Goal: Task Accomplishment & Management: Use online tool/utility

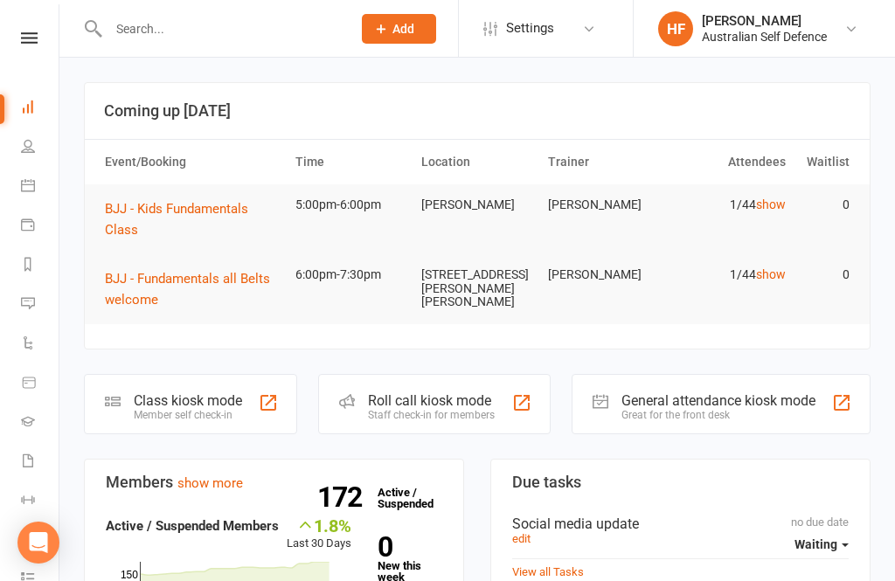
click at [214, 201] on span "BJJ - Kids Fundamentals Class" at bounding box center [176, 219] width 143 height 37
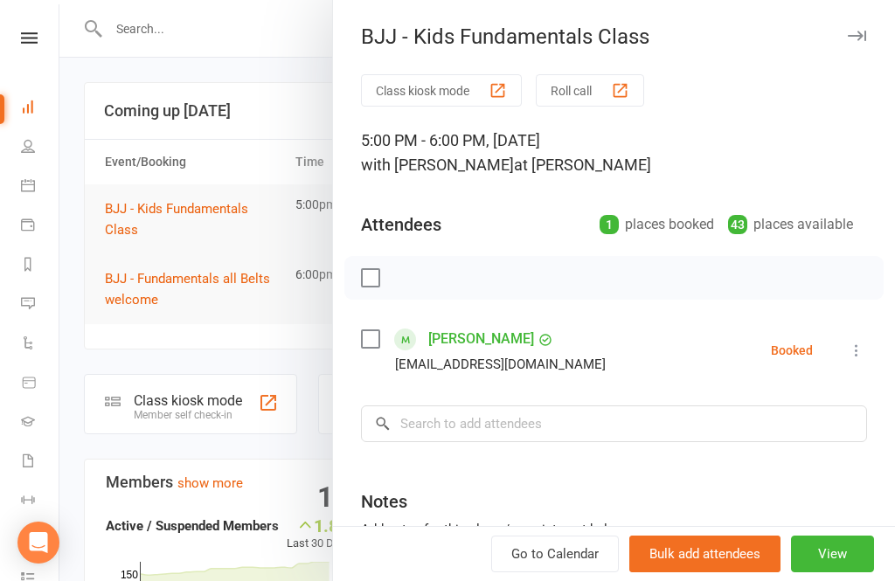
click at [833, 549] on button "View" at bounding box center [832, 554] width 83 height 37
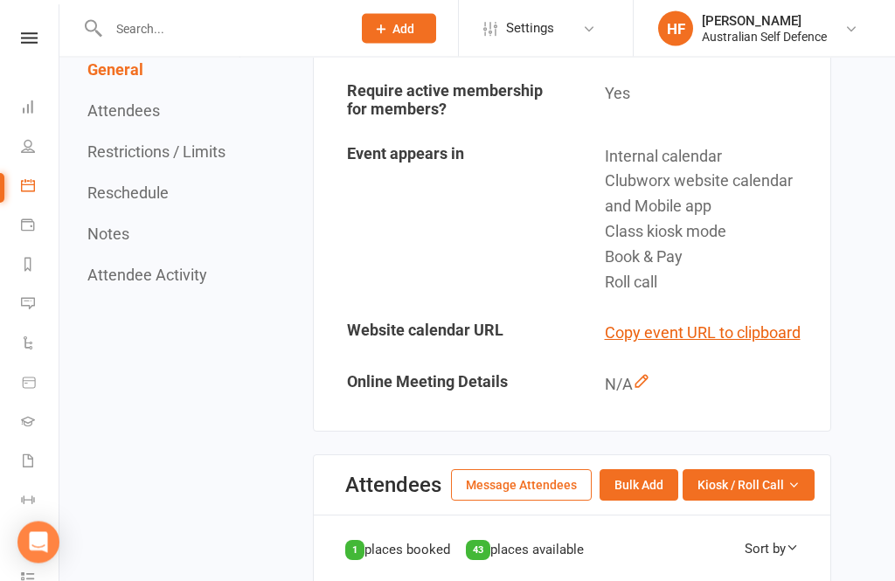
click at [771, 470] on button "Kiosk / Roll Call" at bounding box center [748, 485] width 132 height 31
click at [736, 508] on link "Enter Kiosk Mode" at bounding box center [726, 524] width 173 height 35
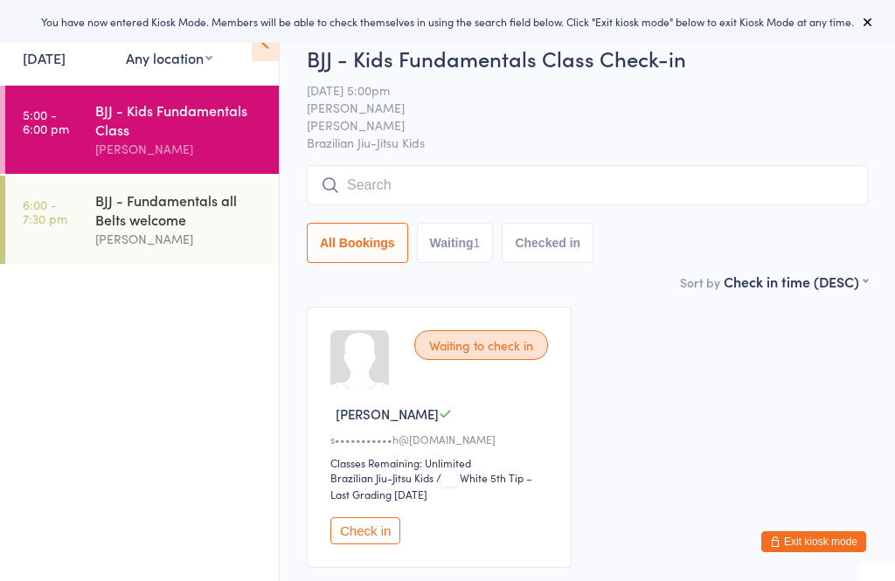
click at [847, 543] on button "Exit kiosk mode" at bounding box center [813, 541] width 105 height 21
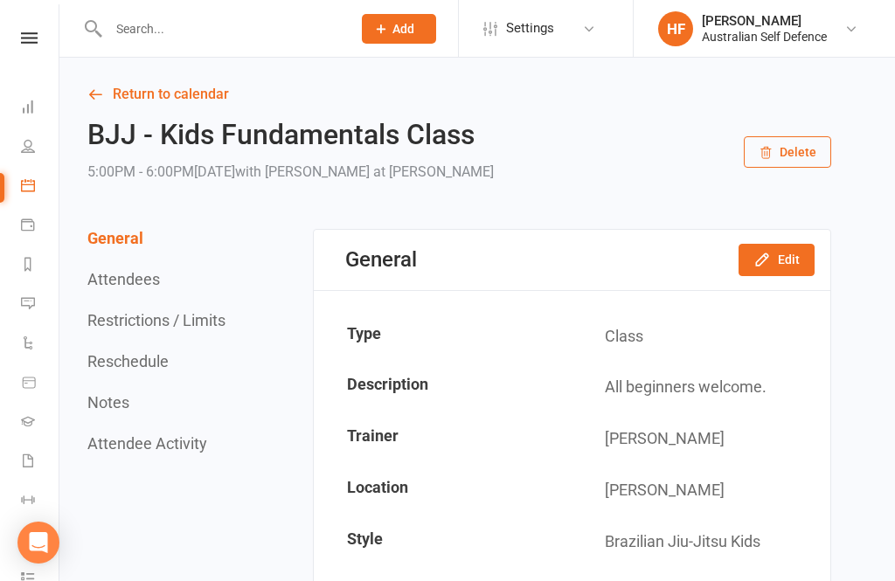
click at [23, 39] on icon at bounding box center [29, 37] width 17 height 11
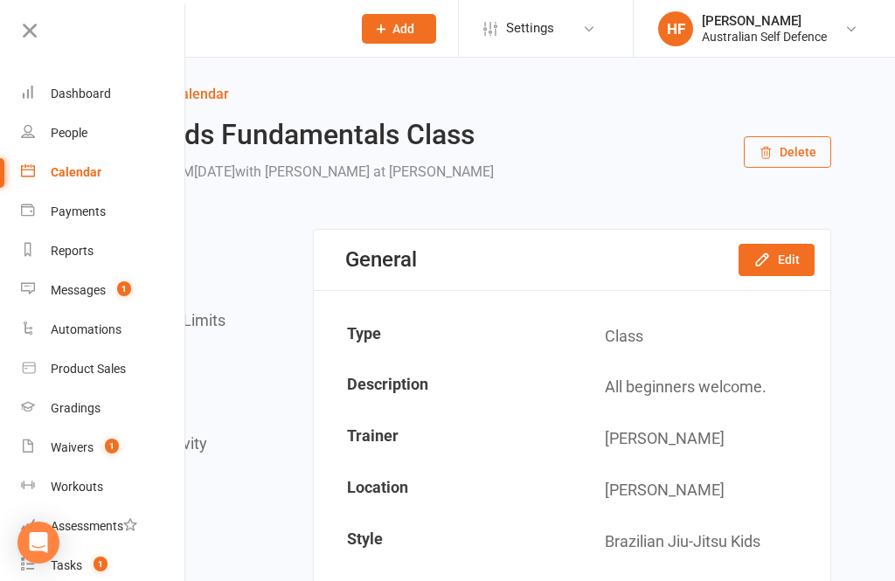
click at [24, 26] on icon at bounding box center [29, 30] width 24 height 24
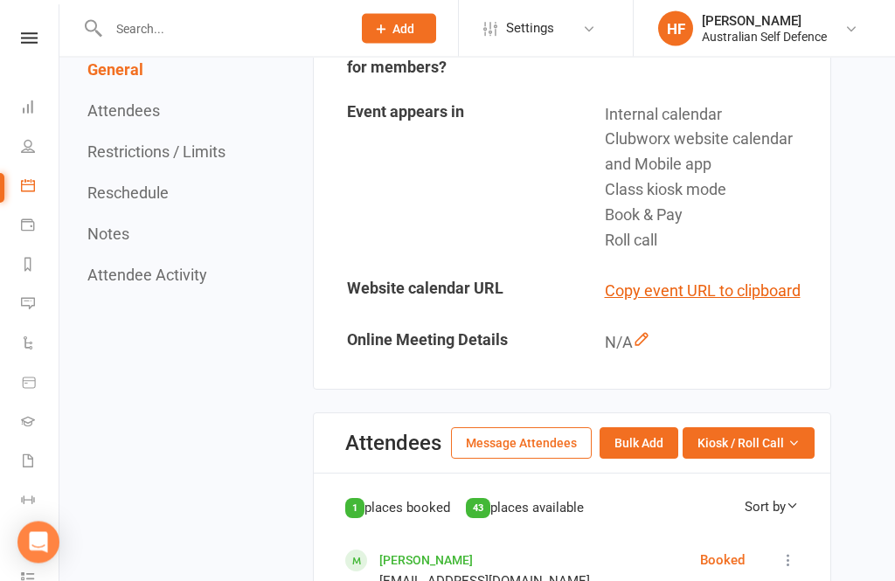
scroll to position [545, 0]
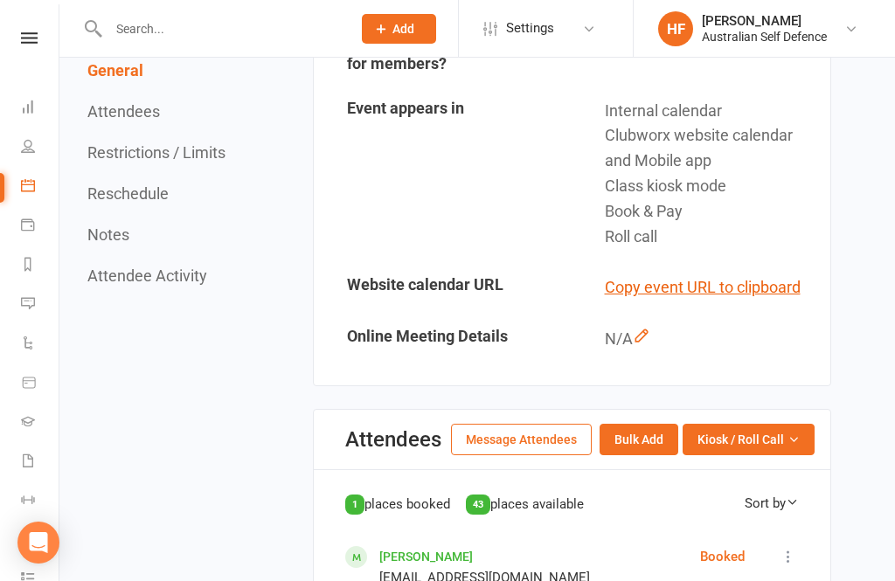
click at [767, 432] on span "Kiosk / Roll Call" at bounding box center [740, 439] width 86 height 19
click at [746, 463] on link "Enter Kiosk Mode" at bounding box center [726, 478] width 173 height 35
